Goal: Task Accomplishment & Management: Use online tool/utility

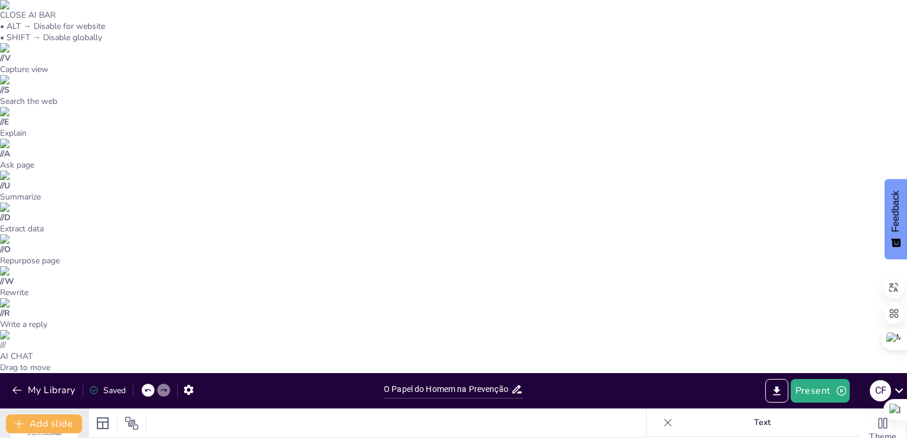
checkbox input "true"
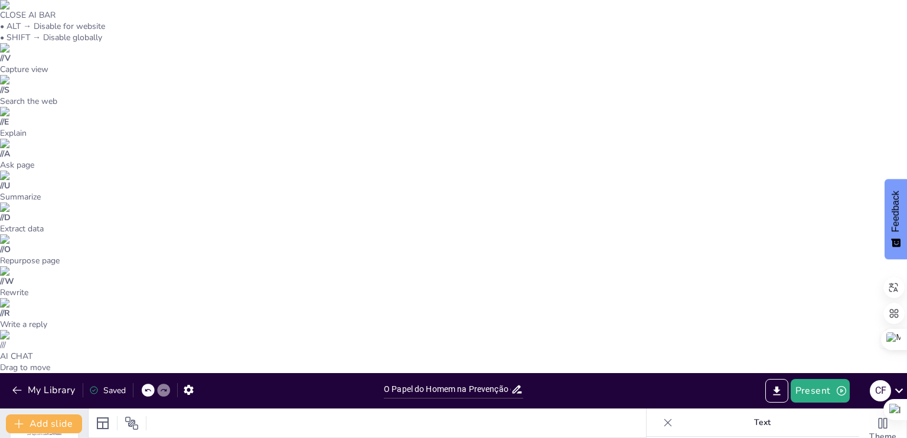
checkbox input "true"
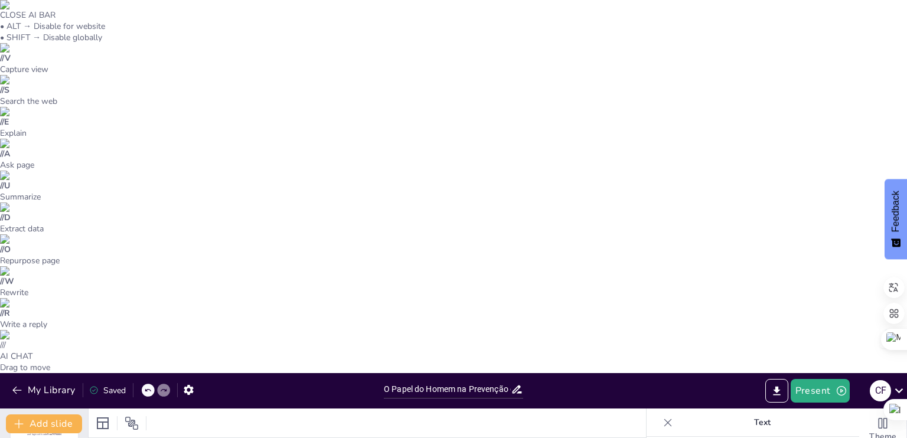
checkbox input "true"
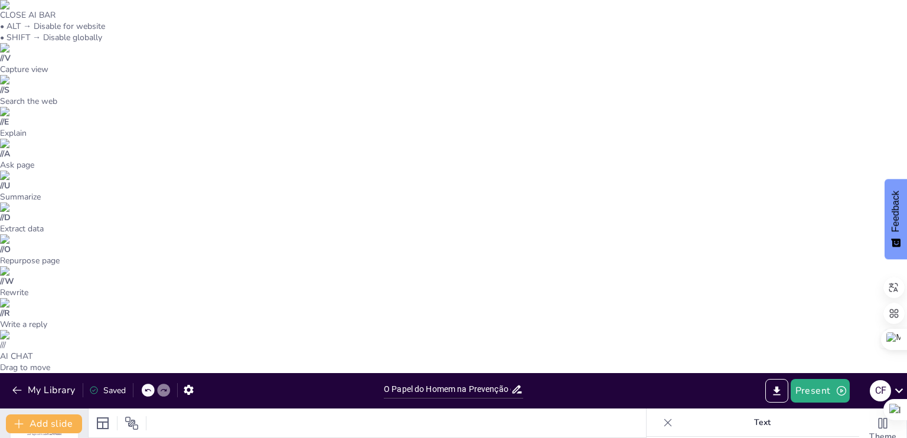
checkbox input "true"
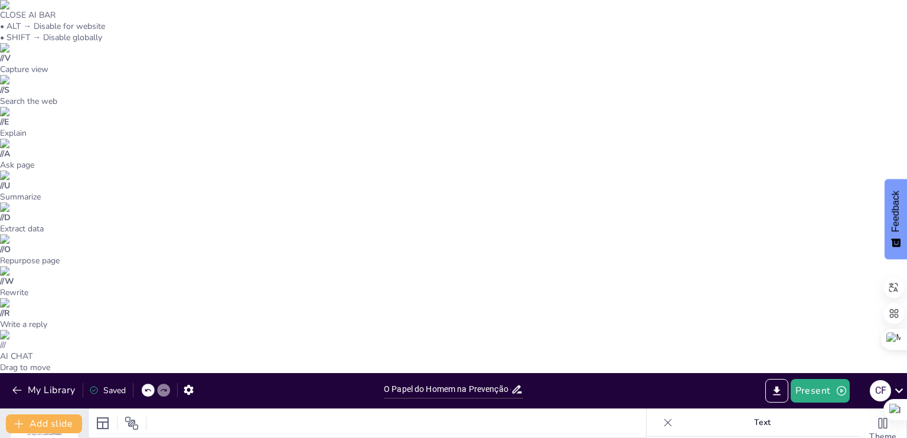
checkbox input "true"
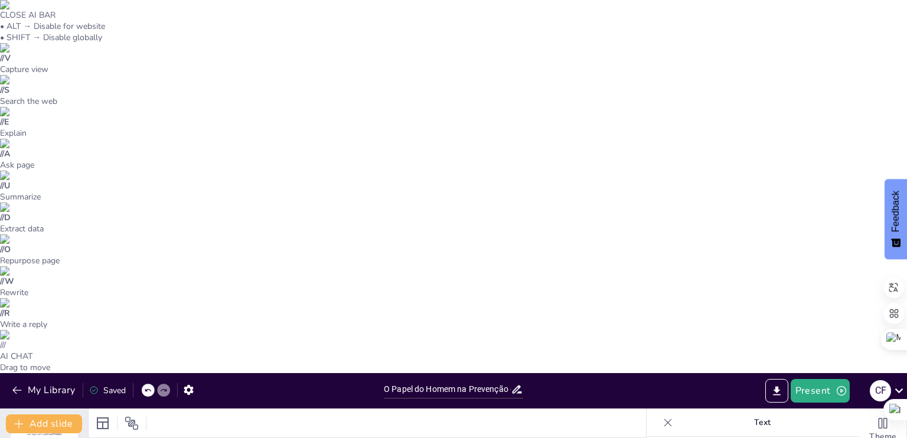
checkbox input "true"
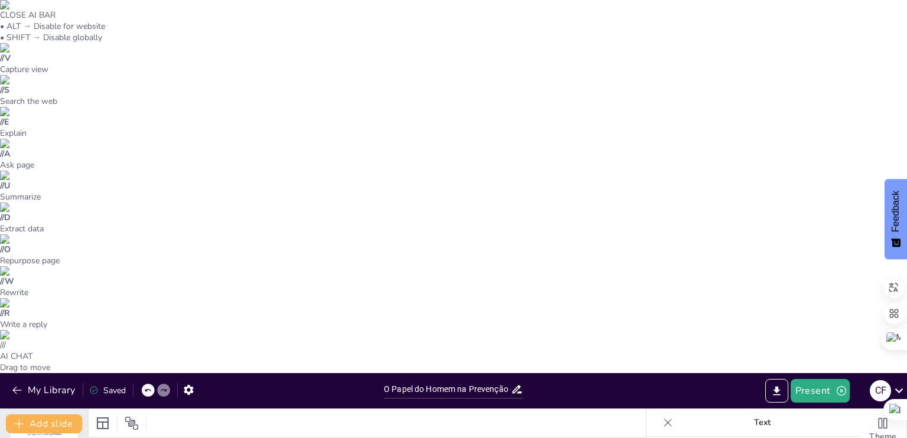
checkbox input "true"
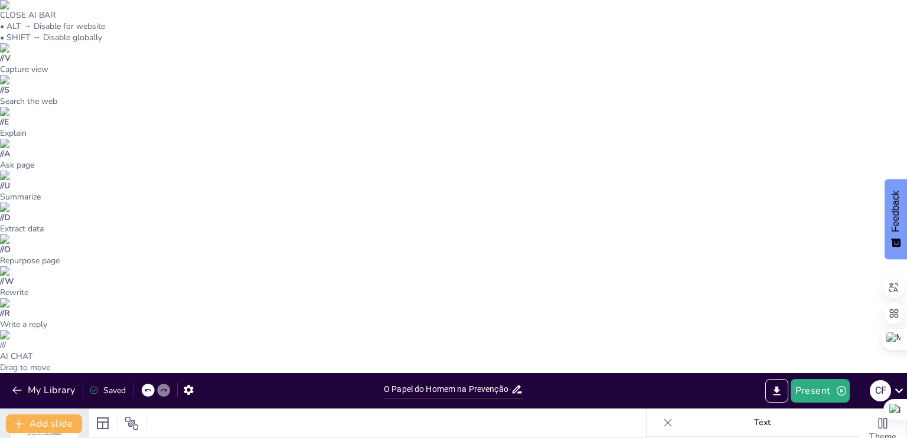
checkbox input "true"
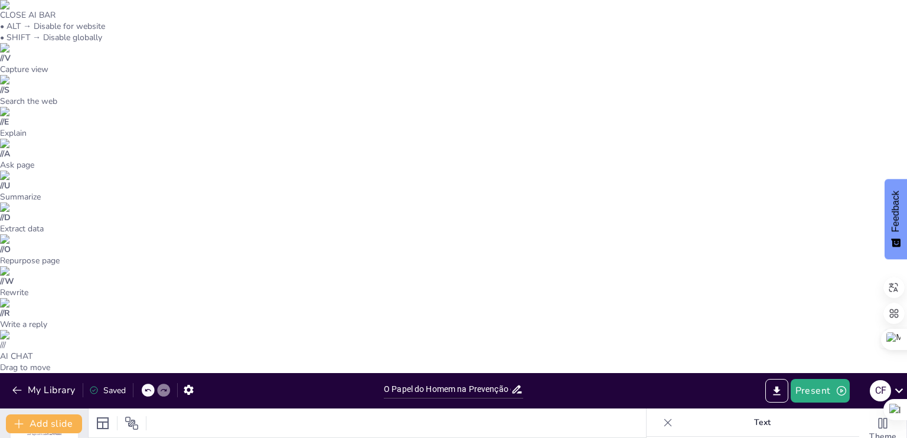
checkbox input "true"
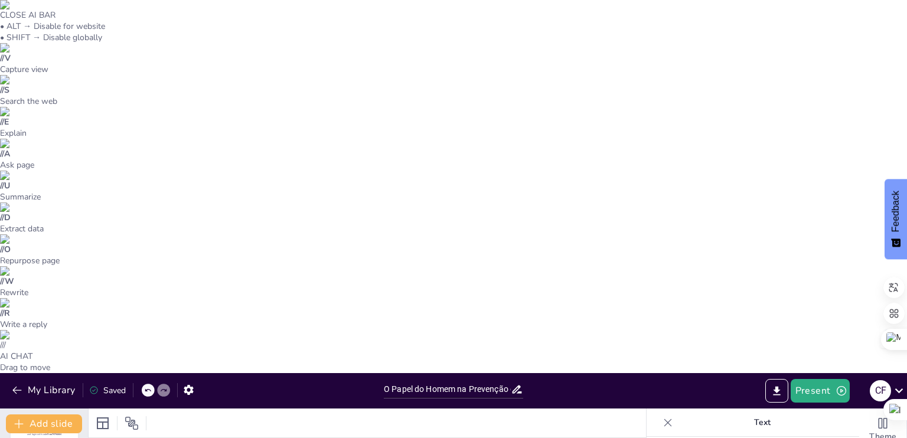
checkbox input "true"
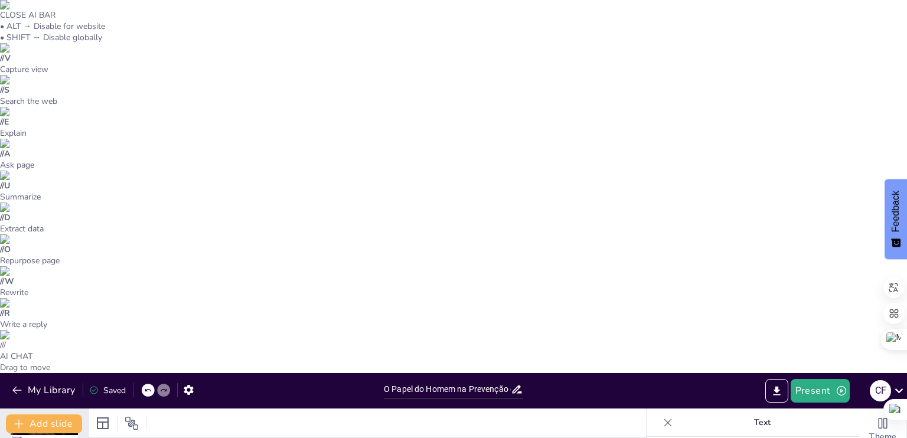
checkbox input "true"
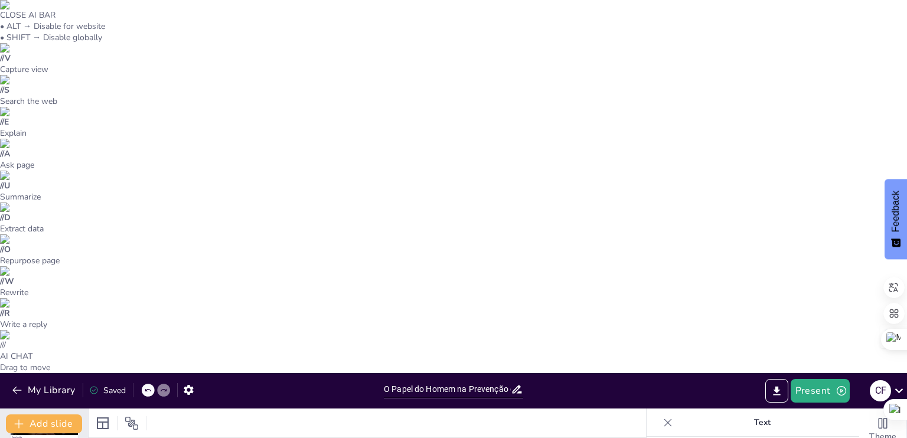
checkbox input "true"
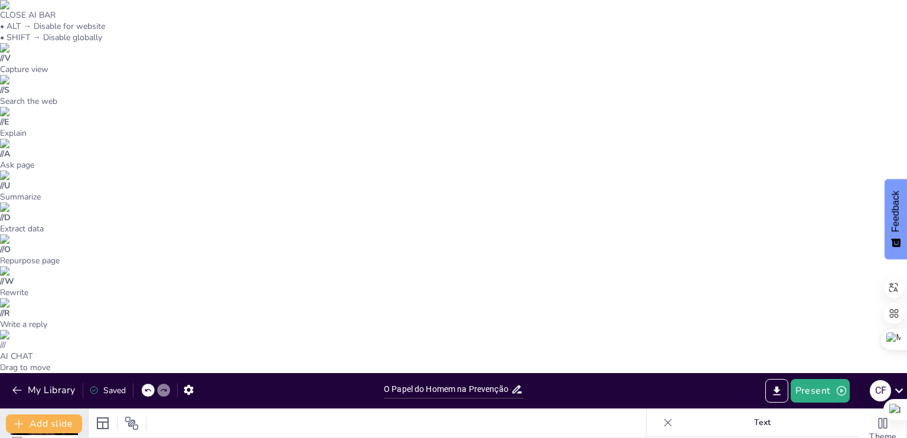
checkbox input "true"
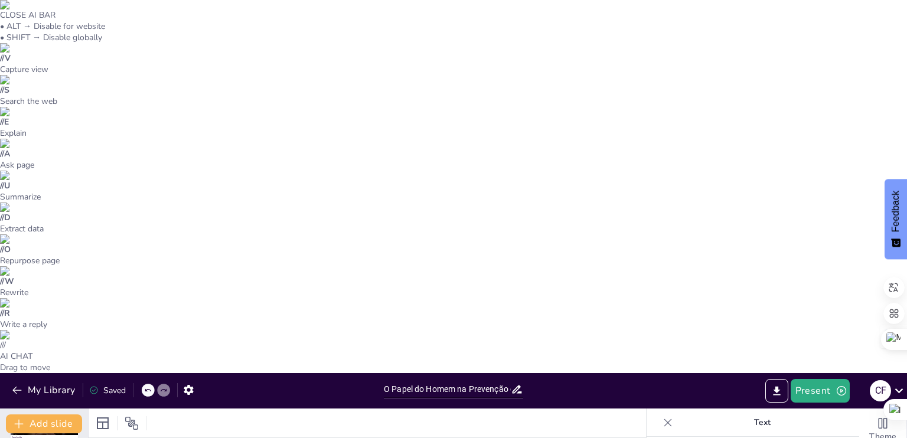
checkbox input "true"
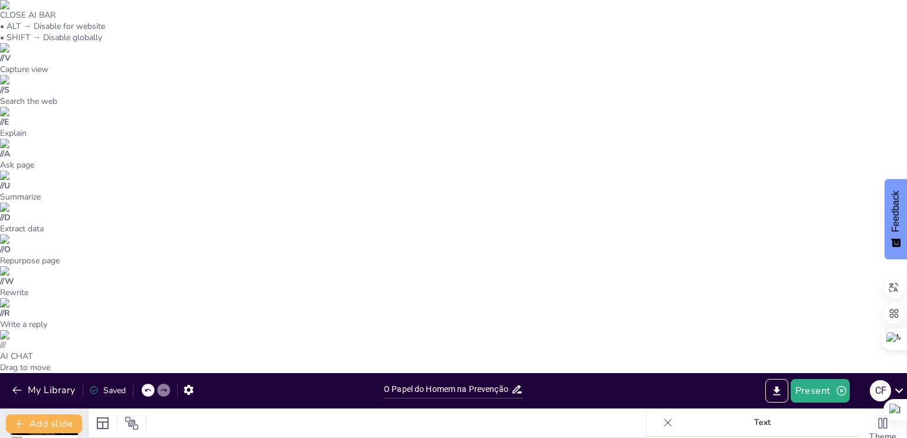
checkbox input "true"
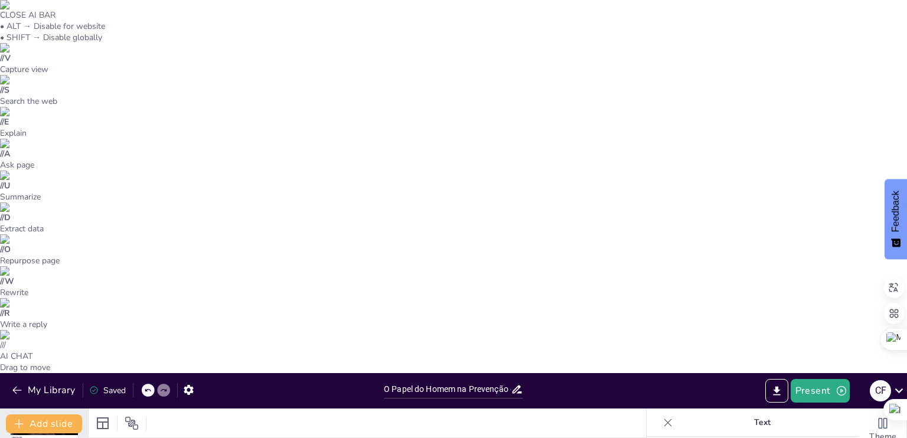
checkbox input "true"
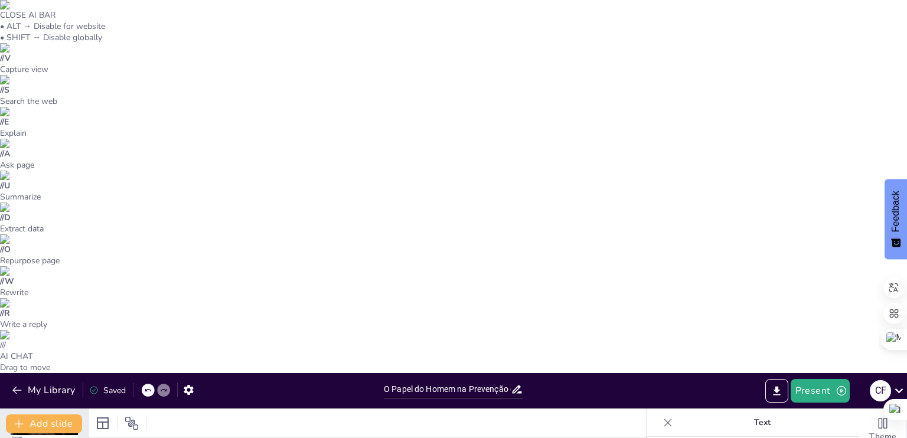
checkbox input "true"
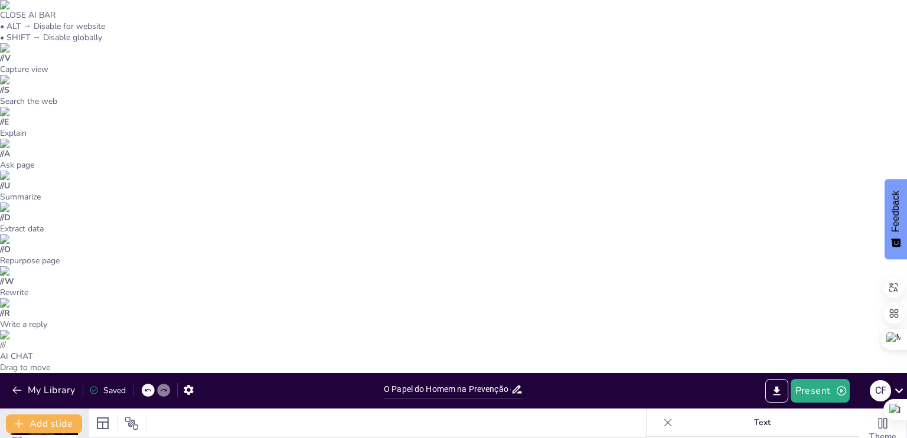
checkbox input "true"
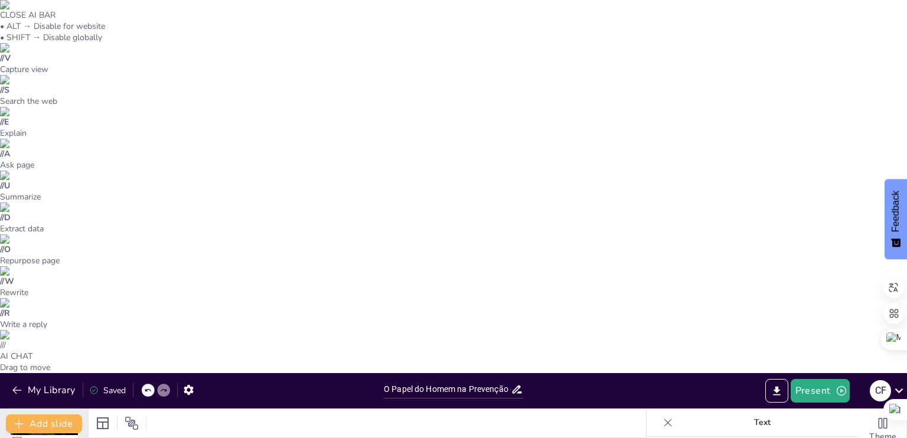
checkbox input "true"
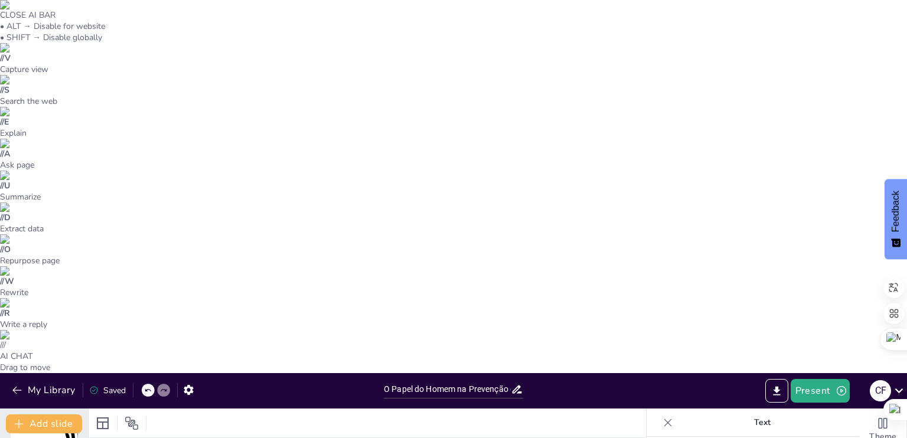
checkbox input "true"
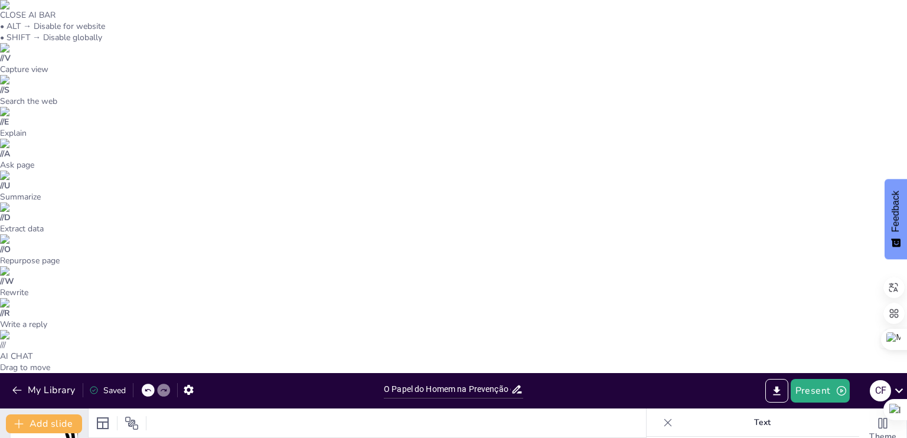
checkbox input "true"
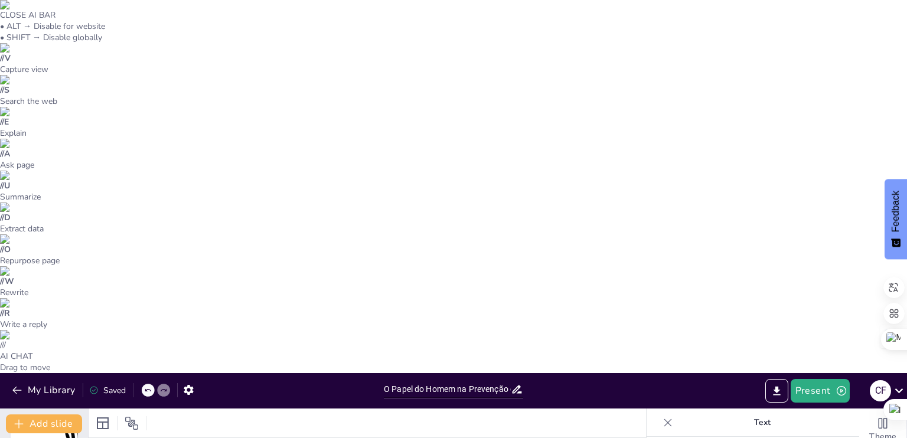
checkbox input "true"
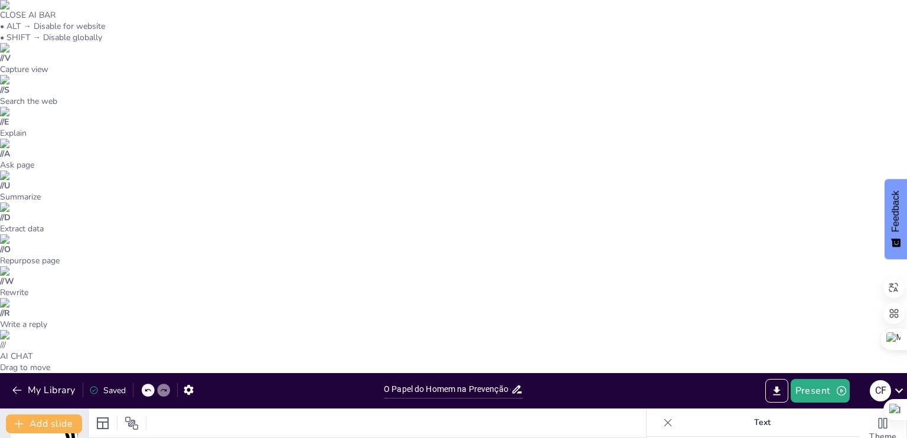
checkbox input "true"
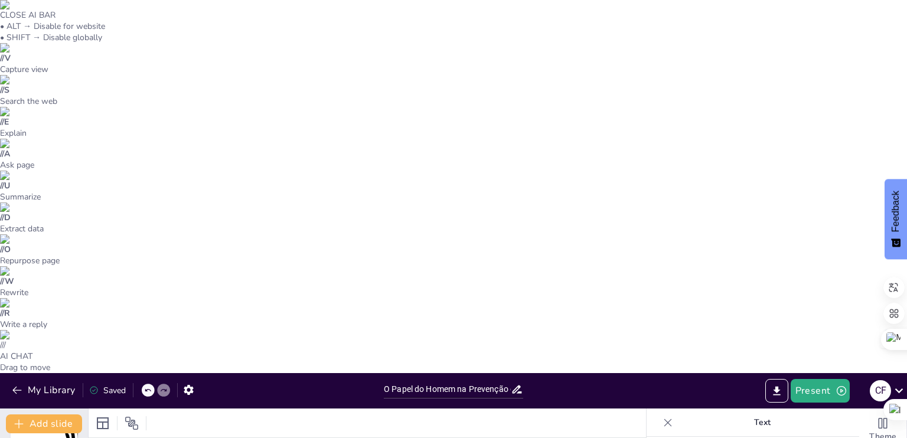
checkbox input "true"
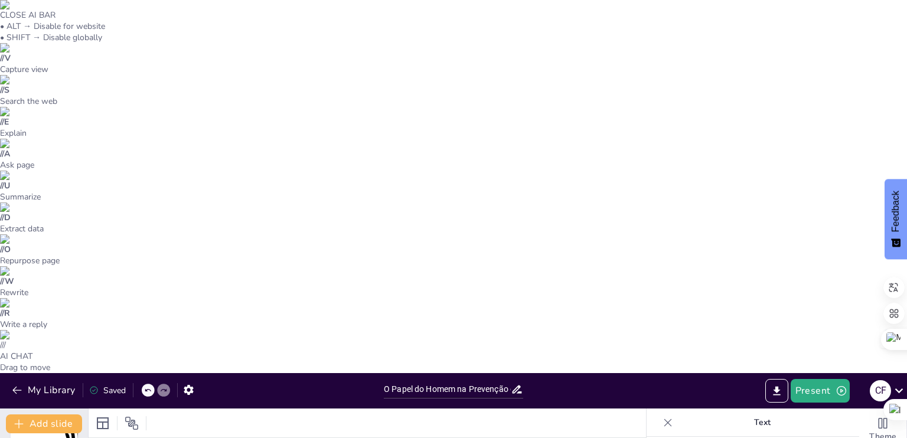
checkbox input "true"
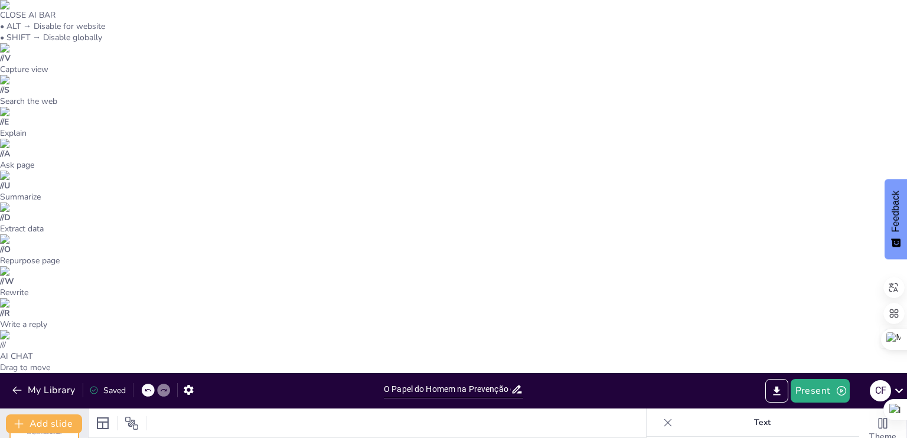
checkbox input "true"
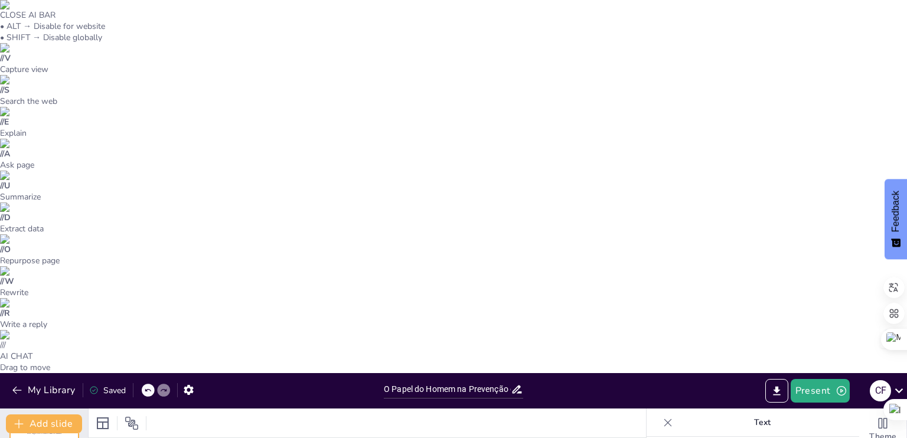
checkbox input "true"
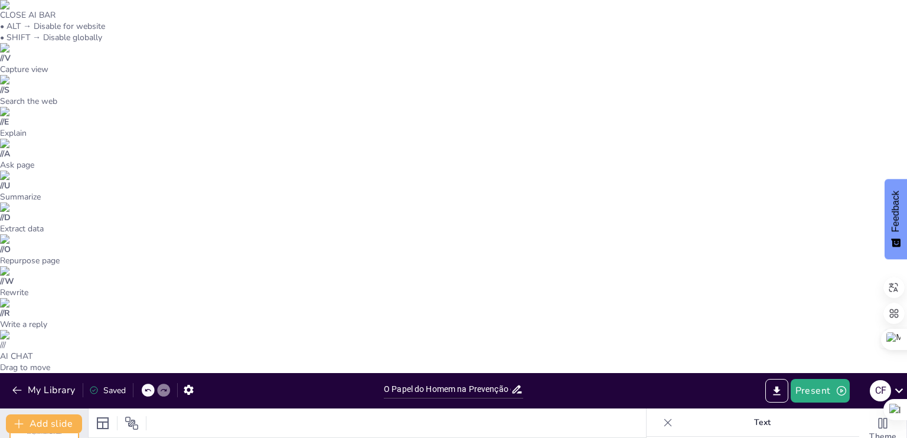
checkbox input "true"
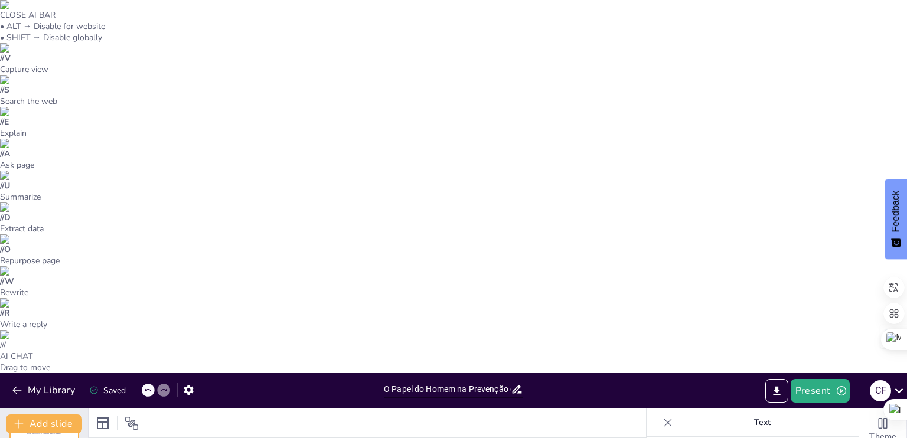
checkbox input "true"
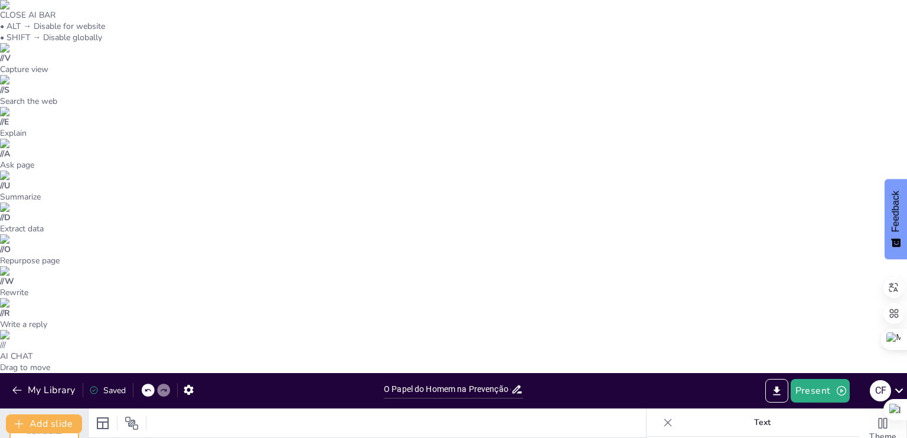
checkbox input "true"
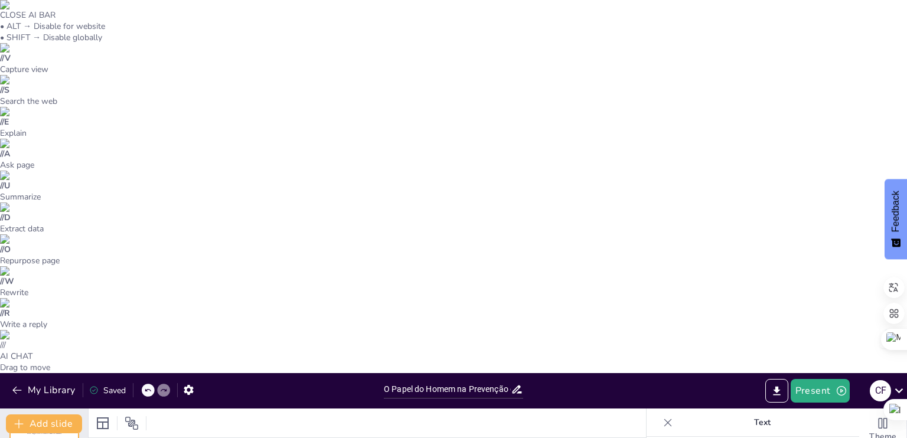
checkbox input "true"
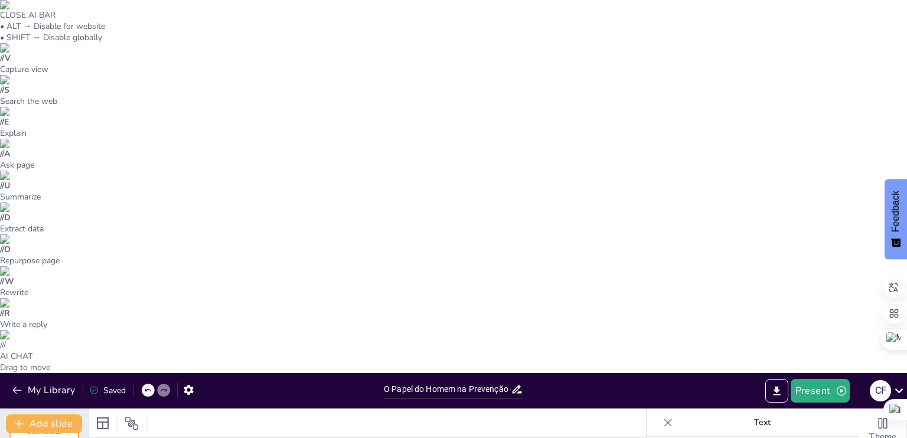
checkbox input "true"
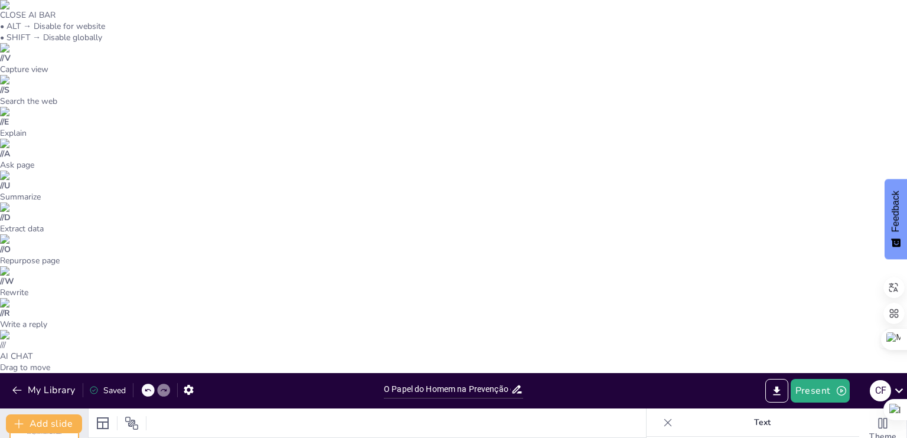
checkbox input "true"
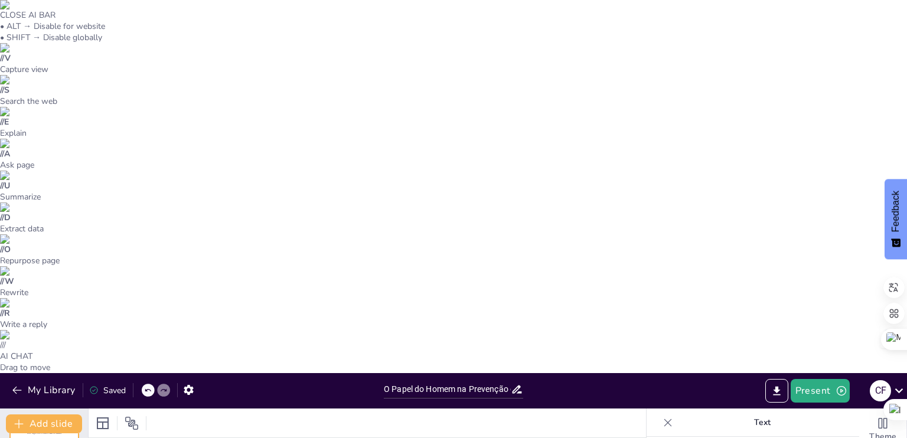
checkbox input "true"
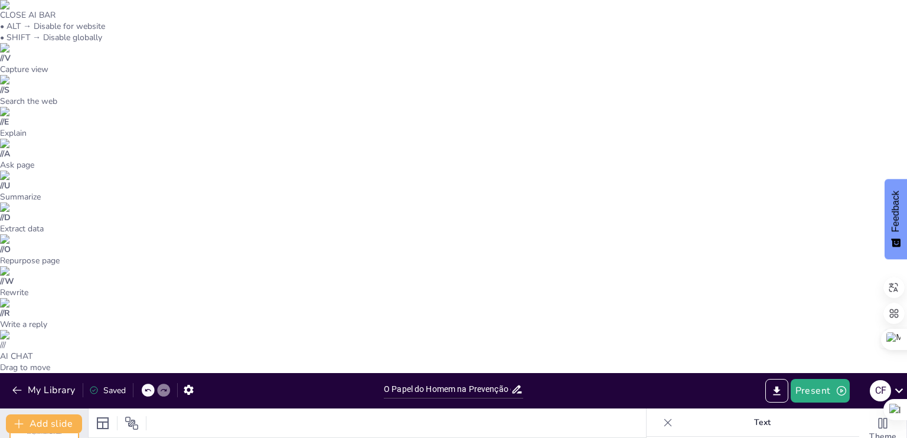
checkbox input "true"
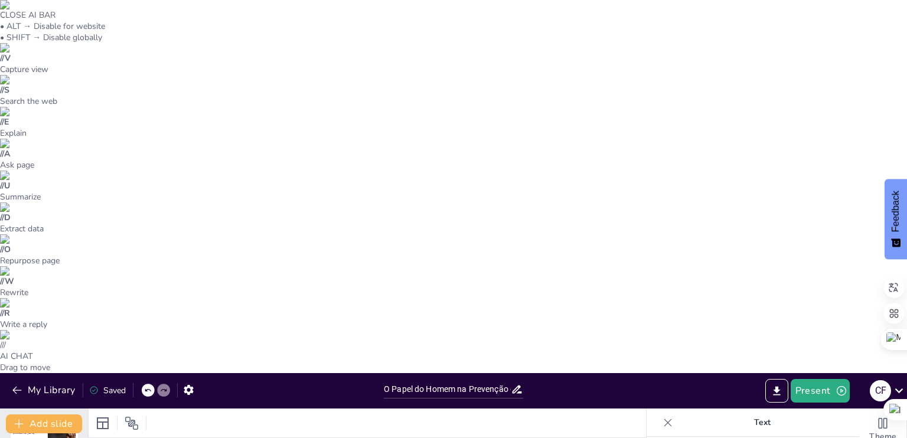
checkbox input "true"
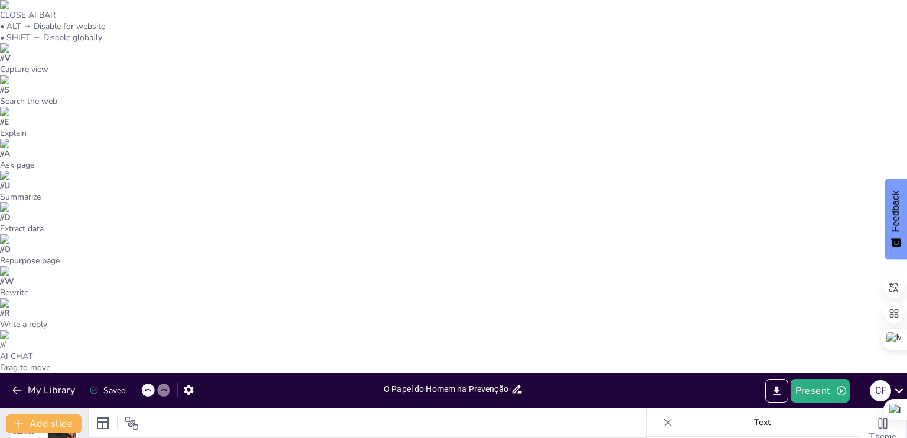
checkbox input "true"
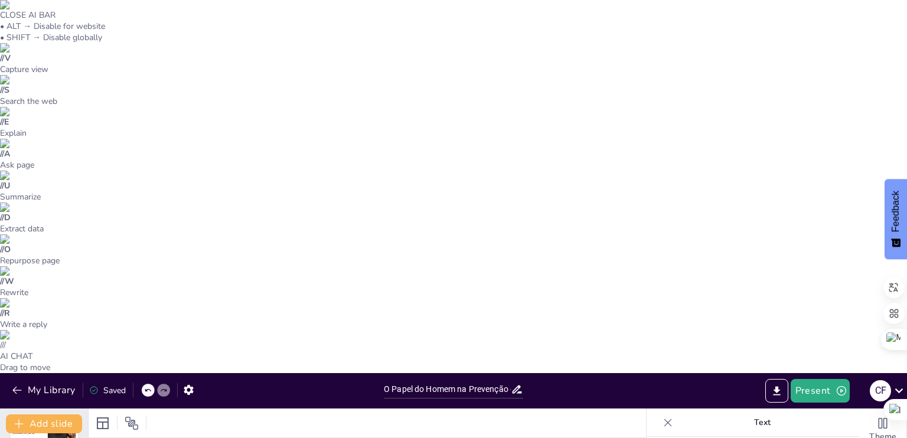
checkbox input "true"
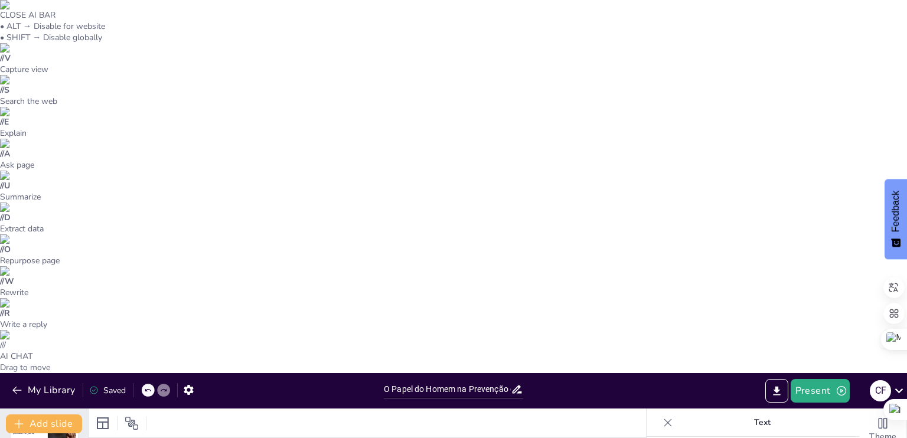
checkbox input "true"
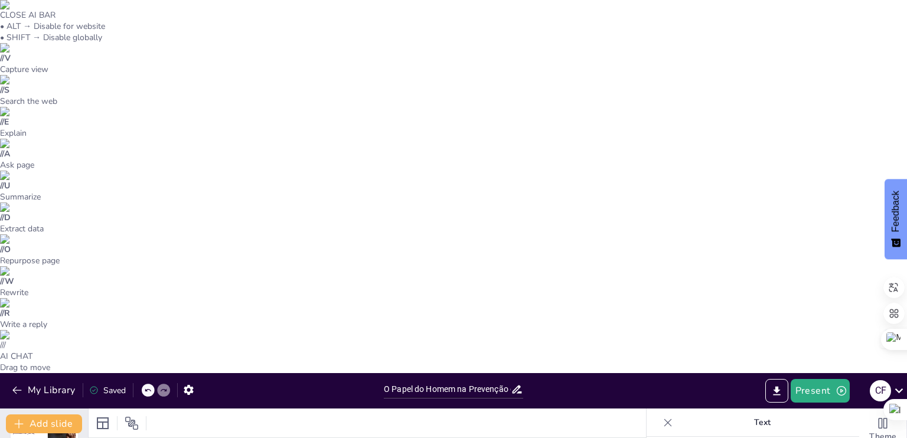
checkbox input "true"
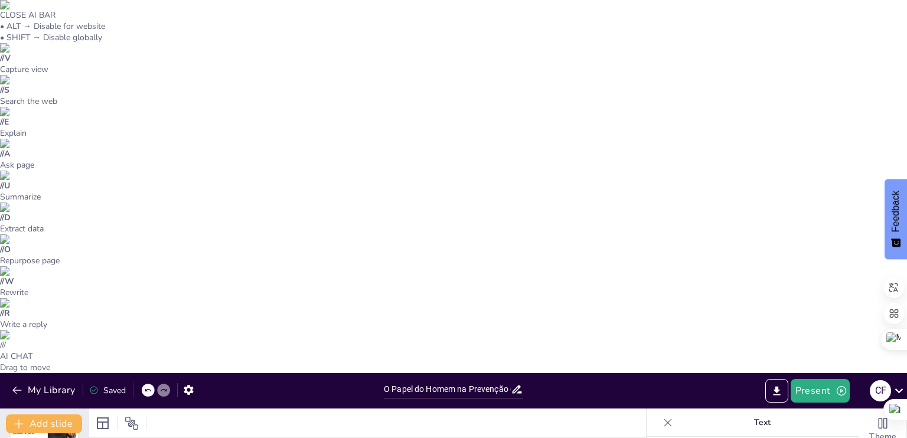
checkbox input "true"
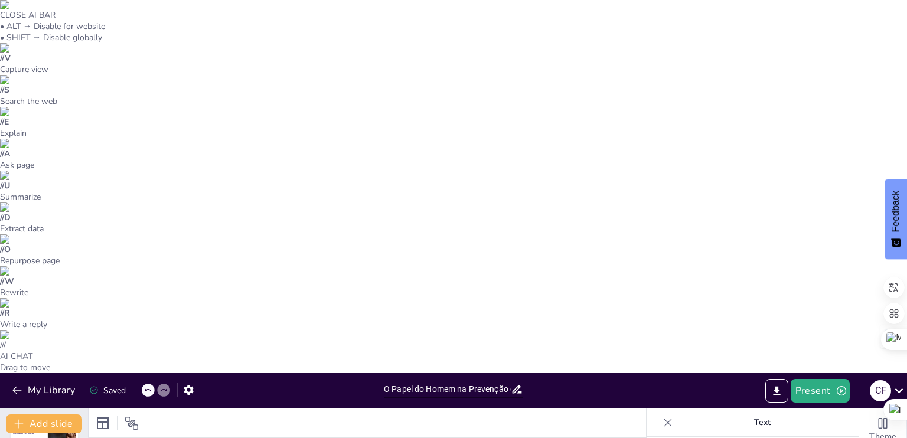
checkbox input "true"
